Goal: Task Accomplishment & Management: Manage account settings

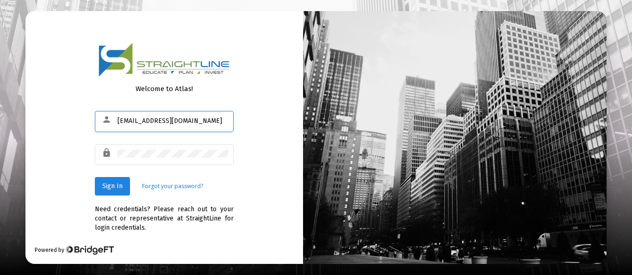
type input "[EMAIL_ADDRESS][DOMAIN_NAME]"
click at [110, 184] on span "Sign In" at bounding box center [112, 186] width 20 height 8
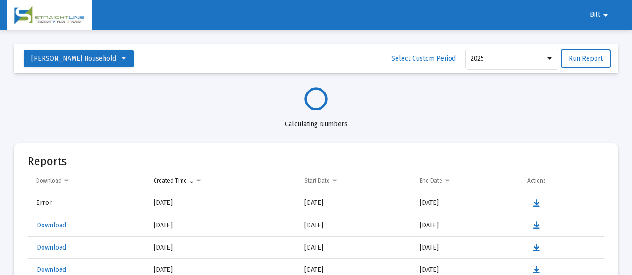
select select "View all"
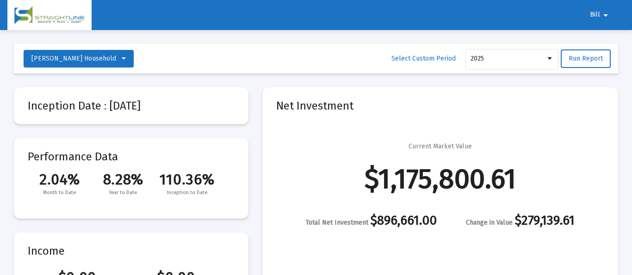
scroll to position [444, 0]
click at [602, 13] on mat-icon "arrow_drop_down" at bounding box center [605, 15] width 11 height 19
click at [611, 36] on button "Logout" at bounding box center [605, 39] width 52 height 22
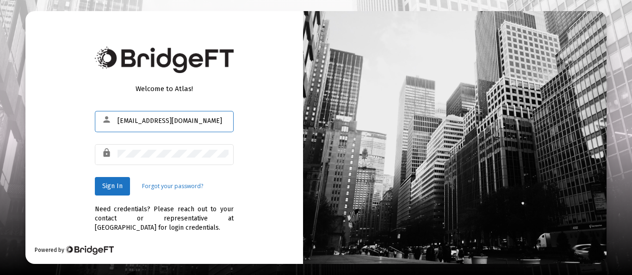
type input "[EMAIL_ADDRESS][DOMAIN_NAME]"
